Goal: Transaction & Acquisition: Purchase product/service

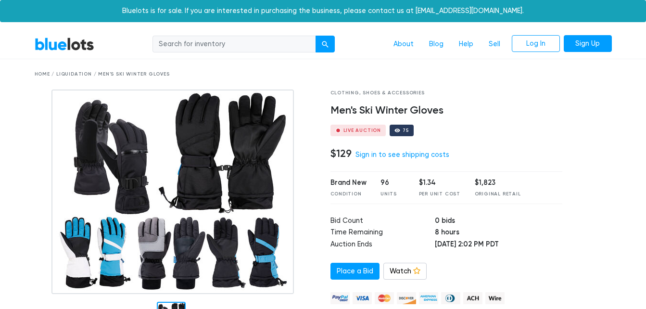
click at [78, 41] on link "BlueLots" at bounding box center [65, 44] width 60 height 14
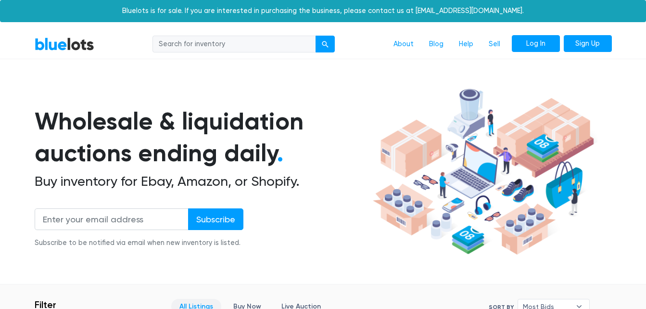
click at [535, 43] on link "Log In" at bounding box center [536, 43] width 48 height 17
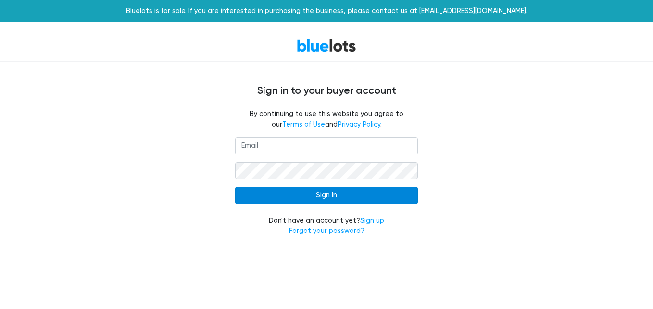
type input "[EMAIL_ADDRESS][DOMAIN_NAME]"
click at [321, 195] on input "Sign In" at bounding box center [326, 195] width 183 height 17
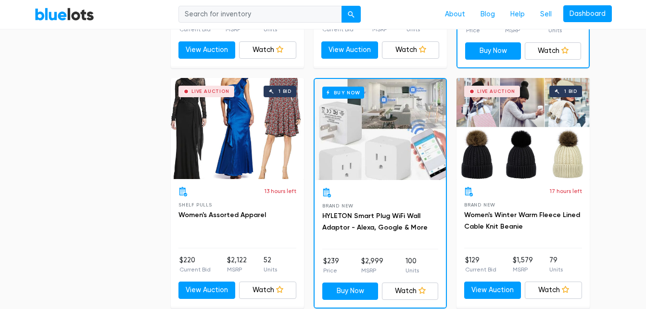
scroll to position [732, 0]
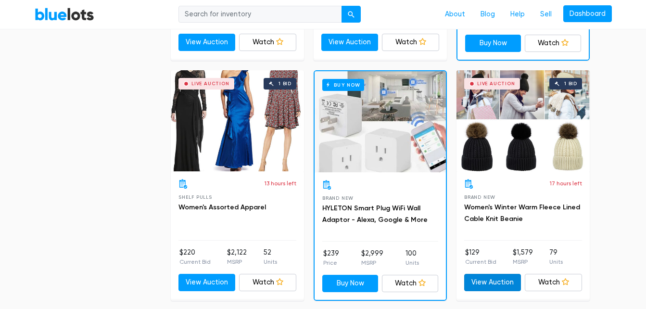
click at [492, 279] on link "View Auction" at bounding box center [492, 282] width 57 height 17
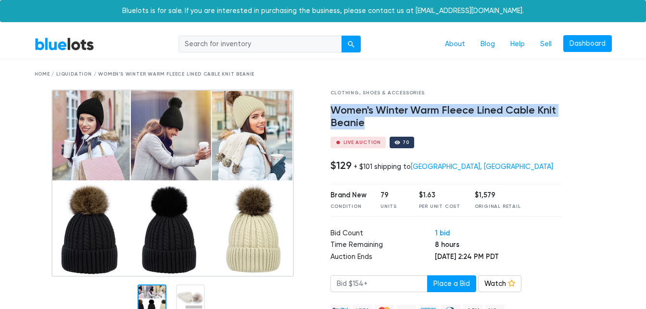
drag, startPoint x: 365, startPoint y: 123, endPoint x: 333, endPoint y: 114, distance: 33.2
click at [333, 114] on h4 "Women's Winter Warm Fleece Lined Cable Knit Beanie" at bounding box center [446, 116] width 232 height 25
copy h4 "Women's Winter Warm Fleece Lined Cable Knit Beanie"
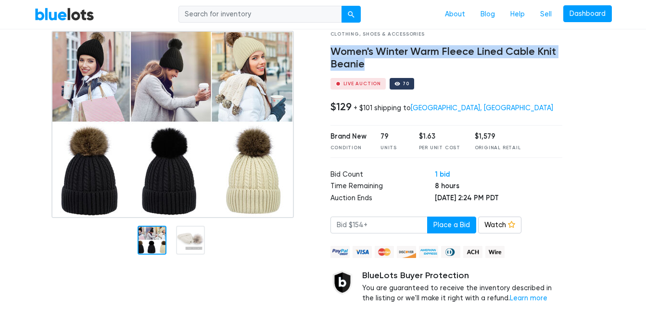
scroll to position [52, 0]
